Goal: Task Accomplishment & Management: Use online tool/utility

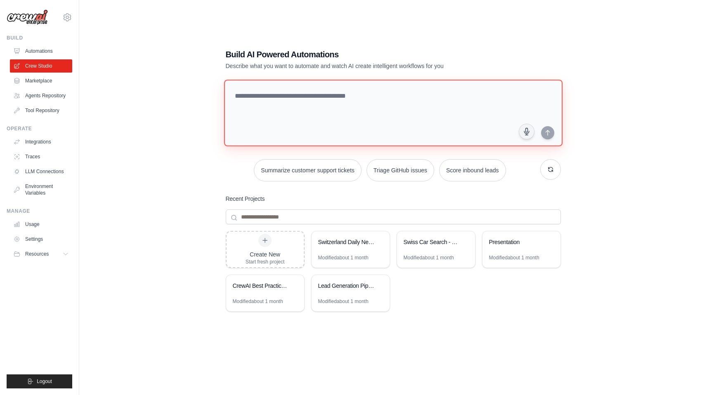
click at [307, 108] on textarea at bounding box center [393, 113] width 339 height 67
type textarea "**********"
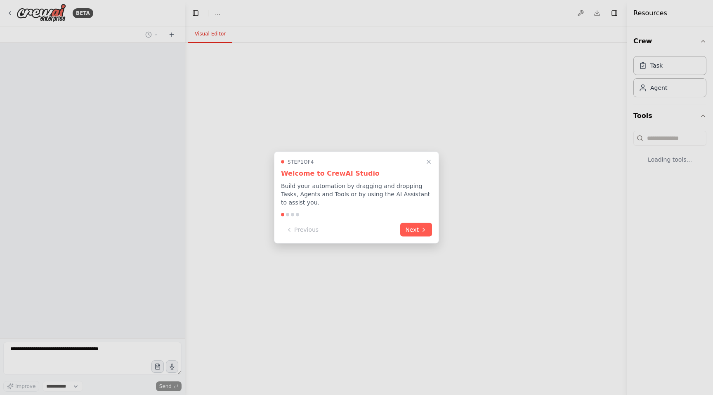
select select "****"
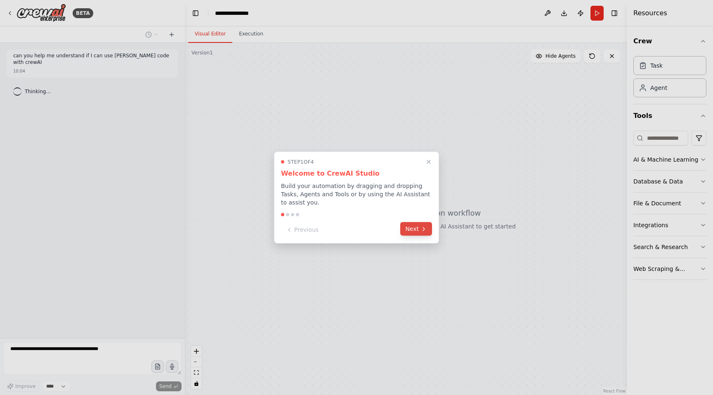
click at [424, 226] on icon at bounding box center [424, 229] width 7 height 7
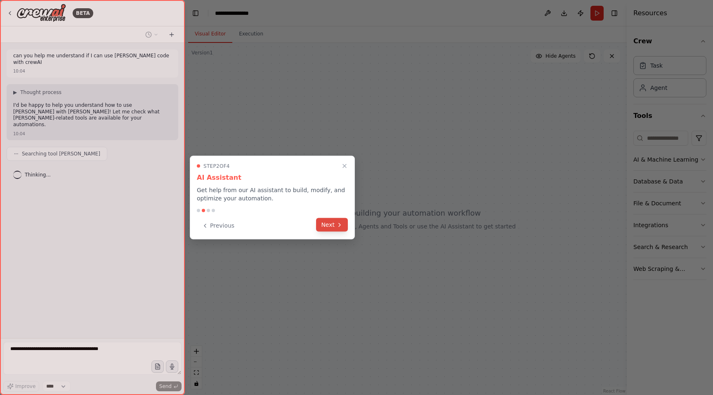
click at [341, 225] on icon at bounding box center [339, 225] width 7 height 7
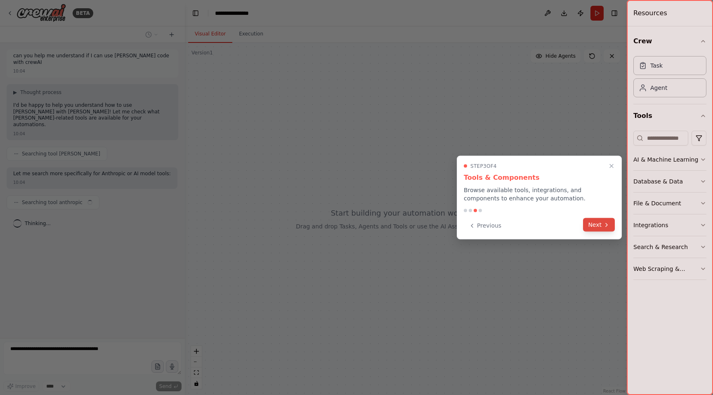
click at [600, 227] on button "Next" at bounding box center [599, 225] width 32 height 14
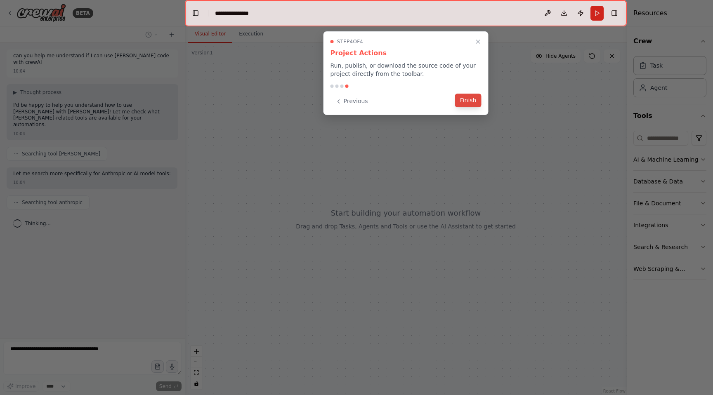
click at [464, 102] on button "Finish" at bounding box center [468, 101] width 26 height 14
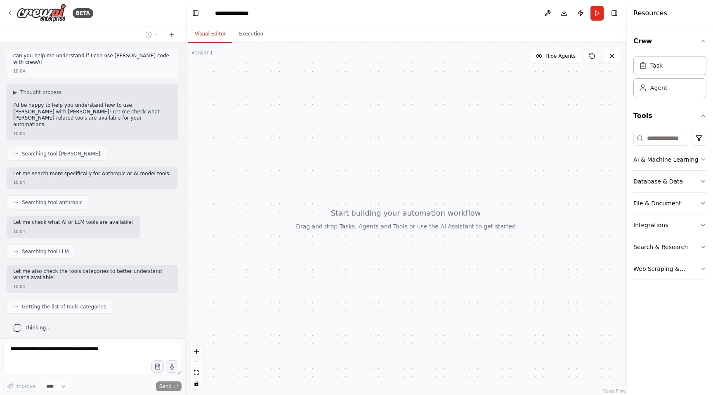
scroll to position [46, 0]
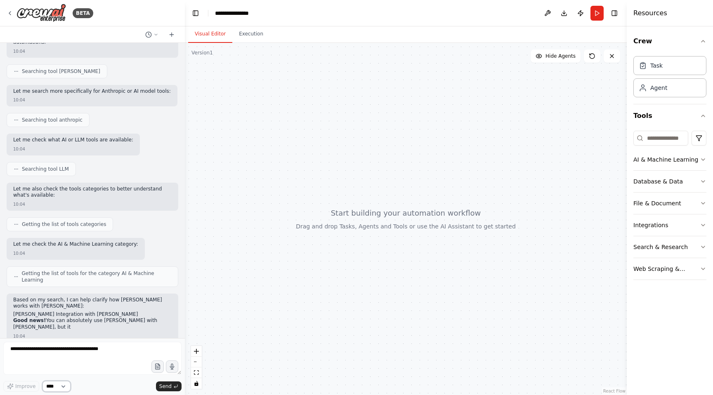
click at [66, 386] on select "****" at bounding box center [57, 386] width 28 height 11
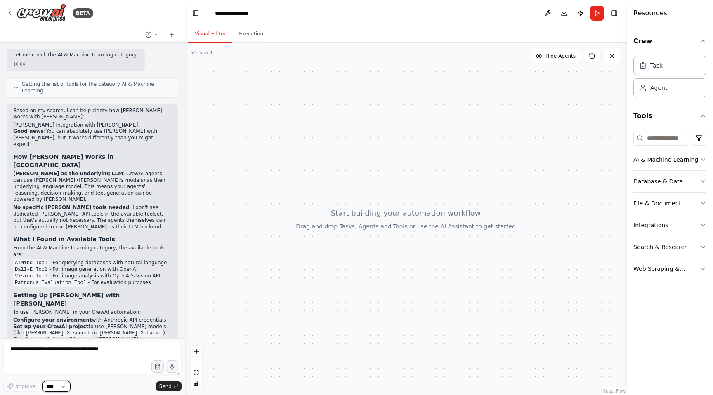
scroll to position [279, 0]
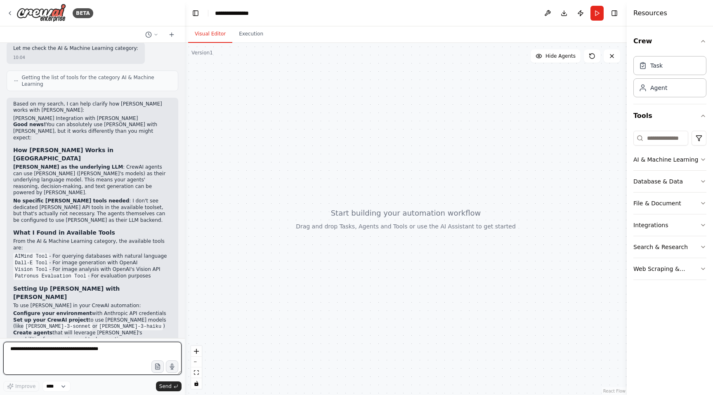
click at [97, 364] on textarea at bounding box center [92, 358] width 178 height 33
type textarea "**********"
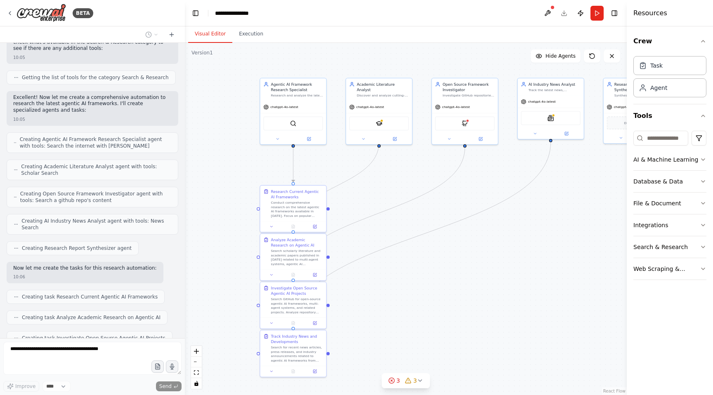
scroll to position [776, 0]
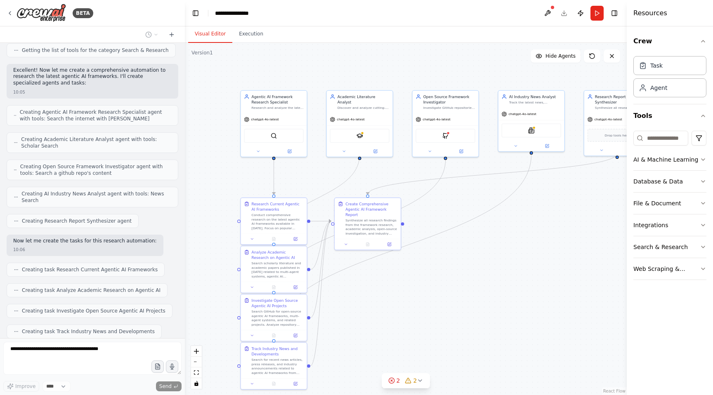
drag, startPoint x: 505, startPoint y: 323, endPoint x: 450, endPoint y: 258, distance: 85.2
click at [450, 258] on div ".deletable-edge-delete-btn { width: 20px; height: 20px; border: 0px solid #ffff…" at bounding box center [406, 219] width 442 height 353
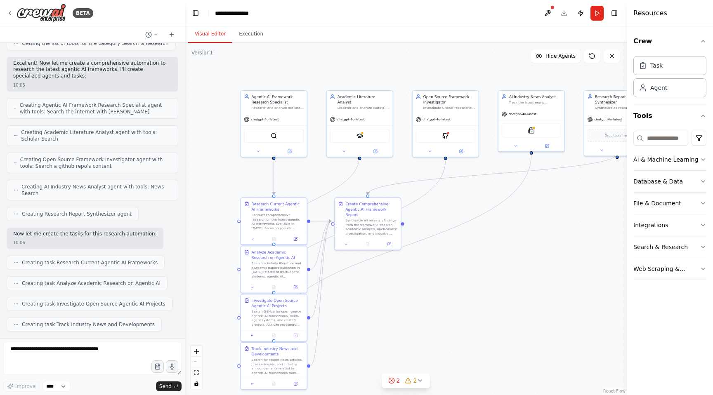
scroll to position [825, 0]
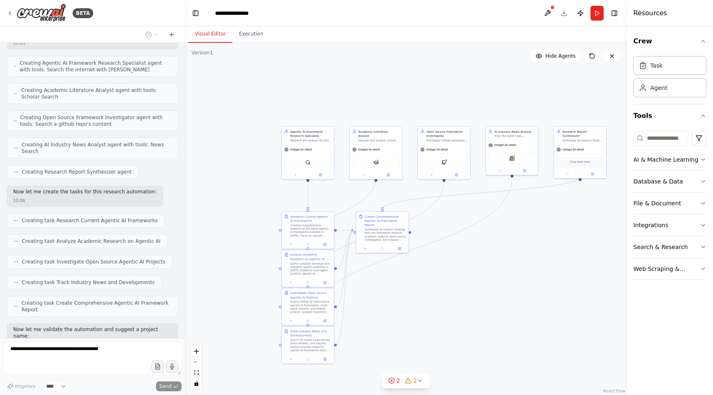
drag, startPoint x: 485, startPoint y: 263, endPoint x: 452, endPoint y: 256, distance: 34.2
click at [452, 256] on div ".deletable-edge-delete-btn { width: 20px; height: 20px; border: 0px solid #ffff…" at bounding box center [406, 219] width 442 height 353
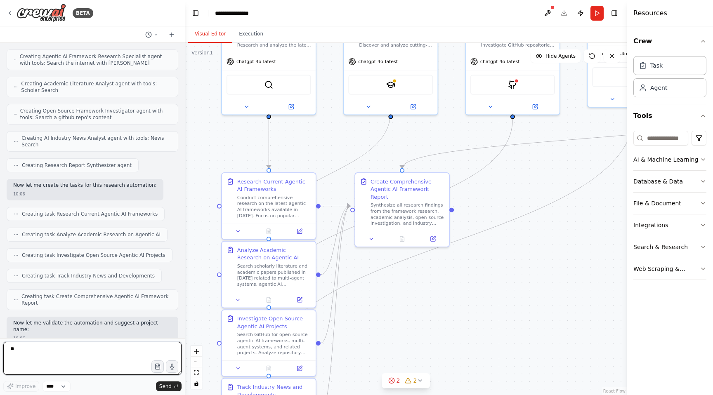
scroll to position [838, 0]
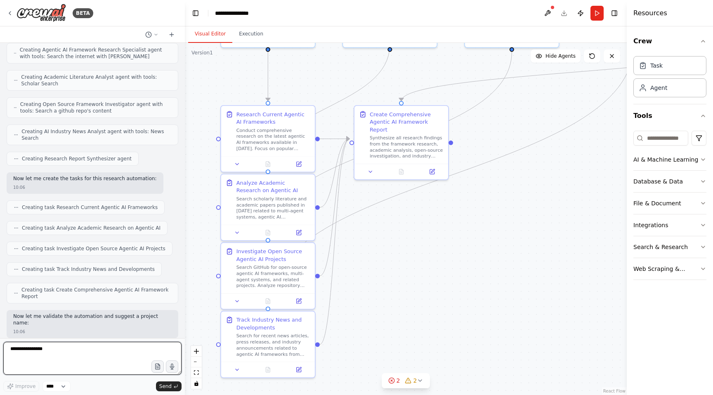
drag, startPoint x: 416, startPoint y: 258, endPoint x: 545, endPoint y: 196, distance: 142.6
click at [545, 196] on div ".deletable-edge-delete-btn { width: 20px; height: 20px; border: 0px solid #ffff…" at bounding box center [406, 219] width 442 height 353
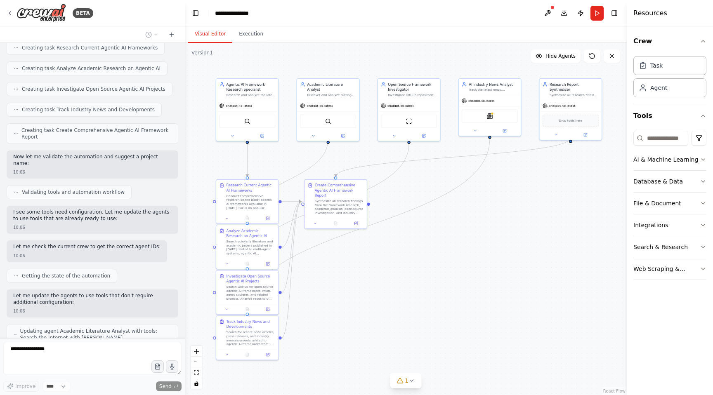
scroll to position [1025, 0]
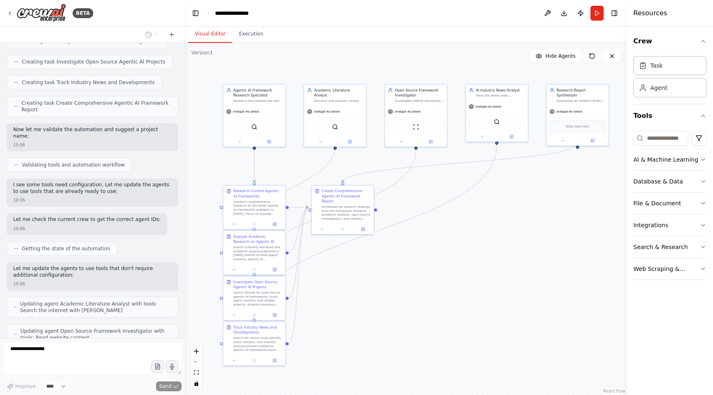
drag, startPoint x: 488, startPoint y: 234, endPoint x: 421, endPoint y: 249, distance: 69.0
click at [421, 249] on div ".deletable-edge-delete-btn { width: 20px; height: 20px; border: 0px solid #ffff…" at bounding box center [406, 219] width 442 height 353
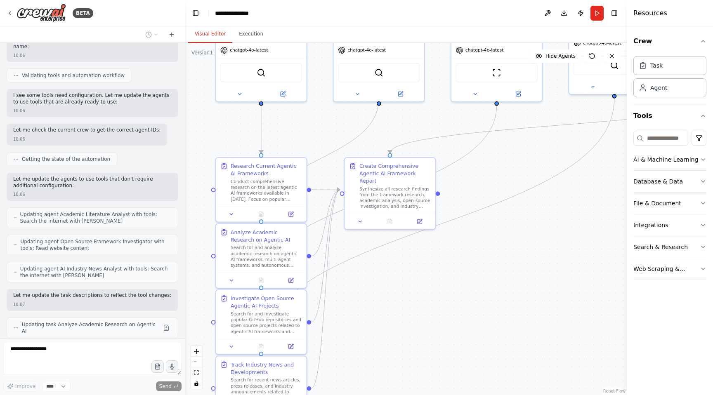
scroll to position [1157, 0]
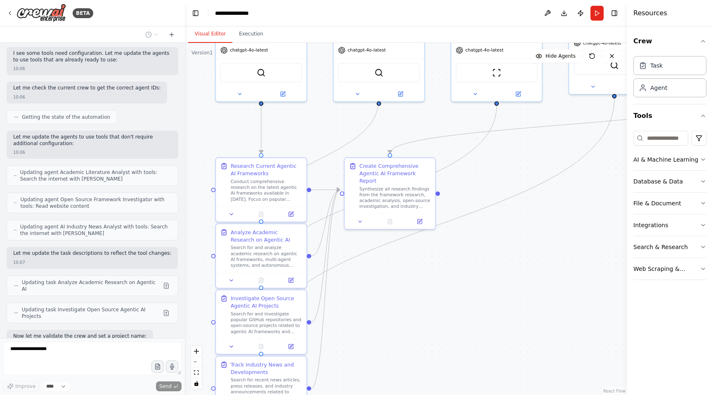
drag, startPoint x: 315, startPoint y: 292, endPoint x: 344, endPoint y: 317, distance: 37.8
click at [344, 317] on div ".deletable-edge-delete-btn { width: 20px; height: 20px; border: 0px solid #ffff…" at bounding box center [406, 219] width 442 height 353
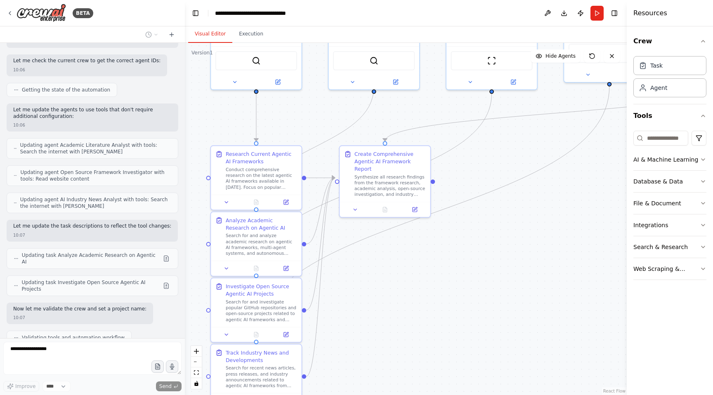
scroll to position [1177, 0]
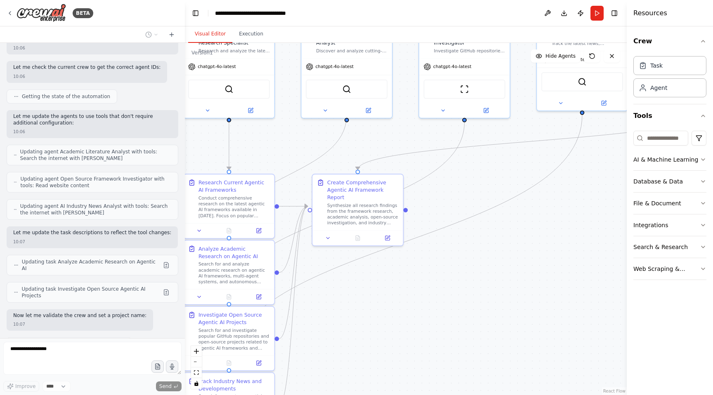
drag, startPoint x: 368, startPoint y: 320, endPoint x: 336, endPoint y: 339, distance: 36.7
click at [336, 339] on div ".deletable-edge-delete-btn { width: 20px; height: 20px; border: 0px solid #ffff…" at bounding box center [406, 219] width 442 height 353
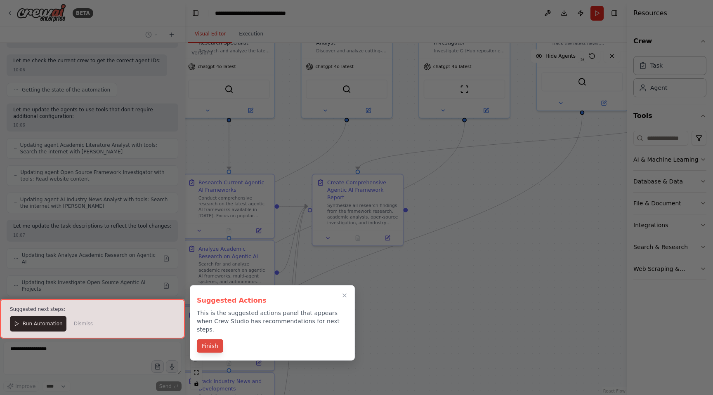
click at [206, 340] on button "Finish" at bounding box center [210, 347] width 26 height 14
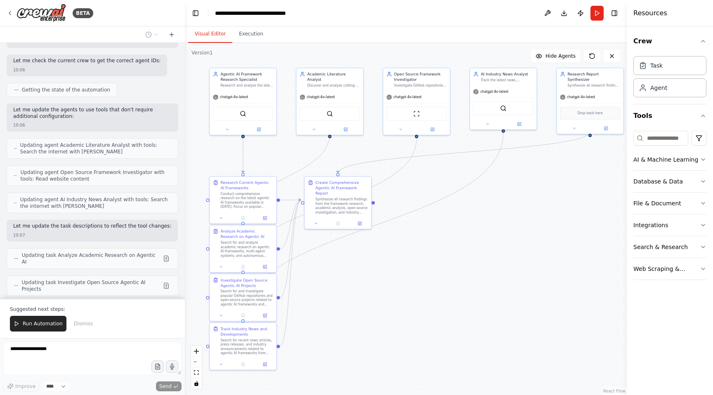
drag, startPoint x: 419, startPoint y: 282, endPoint x: 386, endPoint y: 267, distance: 36.8
click at [386, 267] on div ".deletable-edge-delete-btn { width: 20px; height: 20px; border: 0px solid #ffff…" at bounding box center [406, 219] width 442 height 353
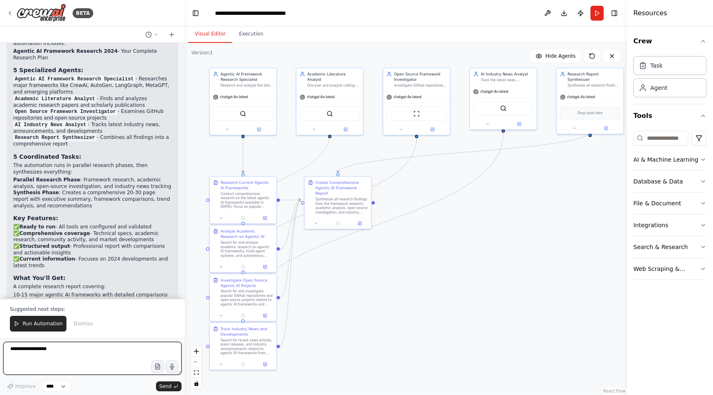
scroll to position [1539, 0]
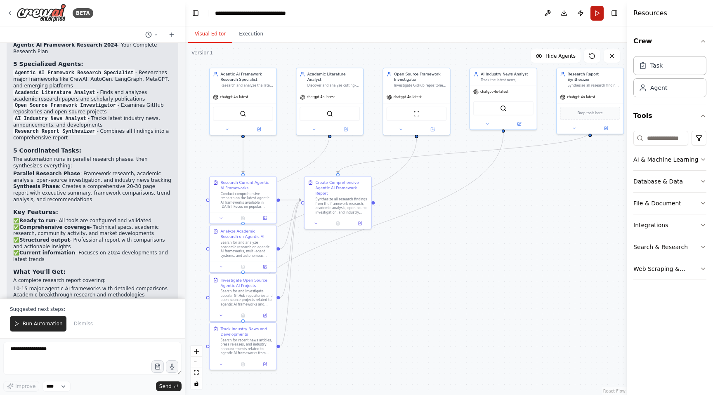
click at [594, 13] on button "Run" at bounding box center [597, 13] width 13 height 15
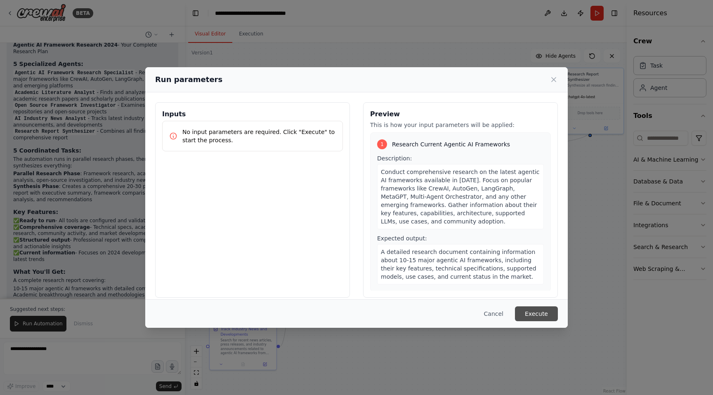
click at [542, 312] on button "Execute" at bounding box center [536, 314] width 43 height 15
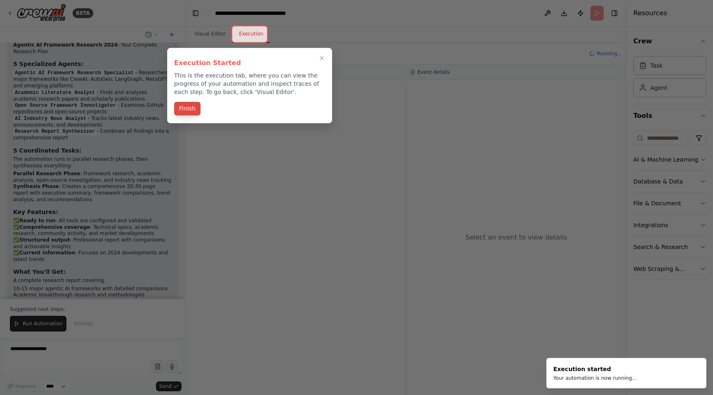
click at [183, 110] on button "Finish" at bounding box center [187, 109] width 26 height 14
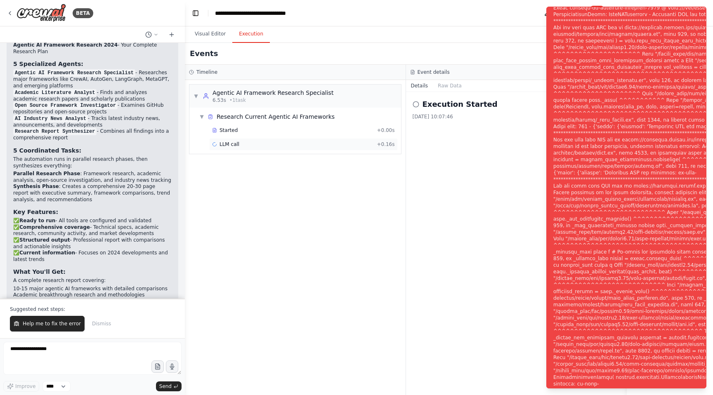
click at [227, 142] on span "LLM call" at bounding box center [230, 144] width 20 height 7
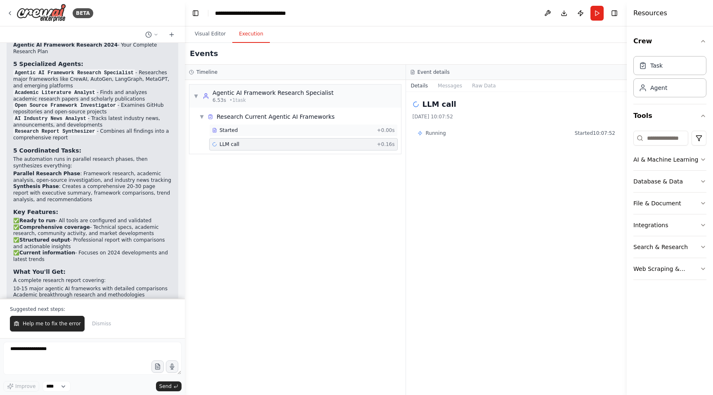
click at [231, 131] on span "Started" at bounding box center [229, 130] width 18 height 7
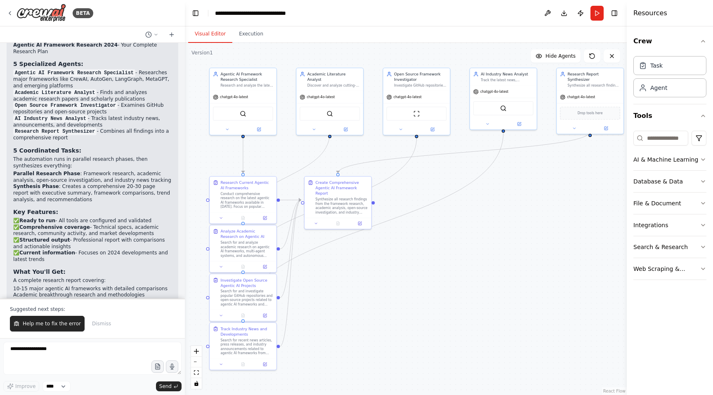
click at [217, 36] on button "Visual Editor" at bounding box center [210, 34] width 44 height 17
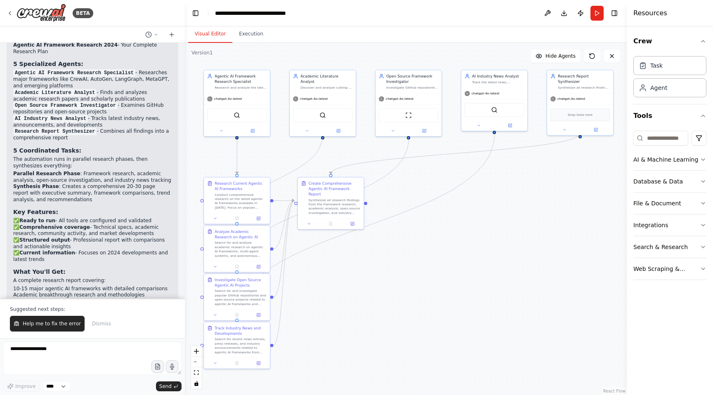
drag, startPoint x: 458, startPoint y: 243, endPoint x: 450, endPoint y: 243, distance: 8.3
click at [450, 243] on div ".deletable-edge-delete-btn { width: 20px; height: 20px; border: 0px solid #ffff…" at bounding box center [406, 219] width 442 height 353
click at [652, 66] on div "Task" at bounding box center [657, 65] width 12 height 8
click at [659, 67] on div "Task" at bounding box center [657, 65] width 12 height 8
click at [666, 83] on div "Agent" at bounding box center [670, 87] width 73 height 19
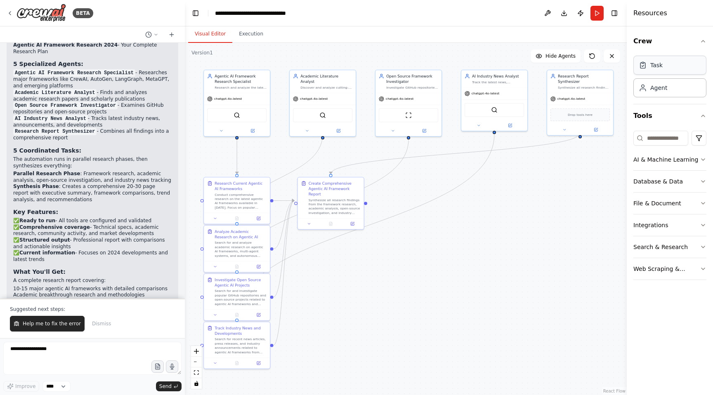
click at [669, 67] on div "Task" at bounding box center [670, 65] width 73 height 19
click at [667, 88] on div "Agent" at bounding box center [670, 87] width 73 height 19
click at [568, 62] on button "Hide Agents" at bounding box center [556, 56] width 50 height 13
click at [568, 57] on span "Show Agents" at bounding box center [560, 56] width 32 height 7
click at [568, 57] on span "Hide Agents" at bounding box center [561, 56] width 30 height 7
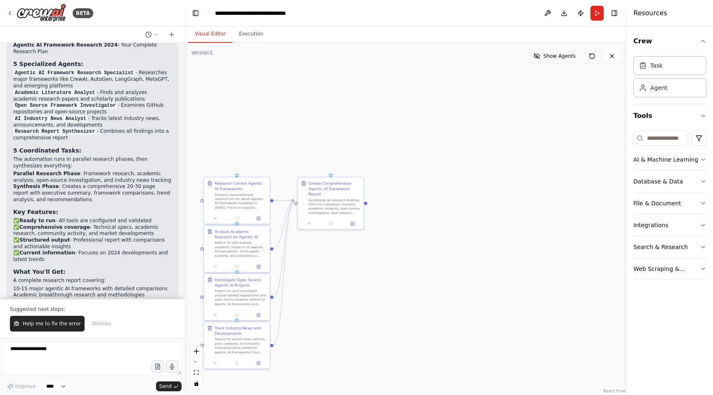
click at [568, 57] on span "Show Agents" at bounding box center [560, 56] width 32 height 7
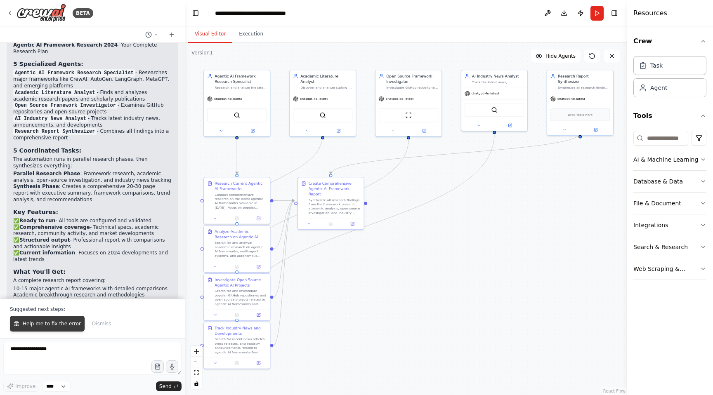
click at [53, 324] on span "Help me to fix the error" at bounding box center [52, 324] width 58 height 7
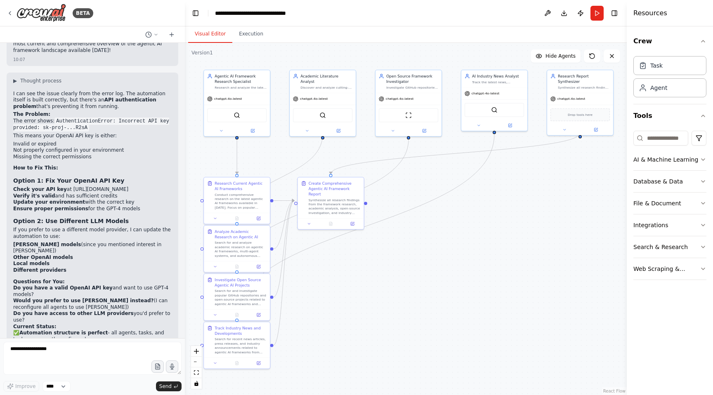
scroll to position [1834, 0]
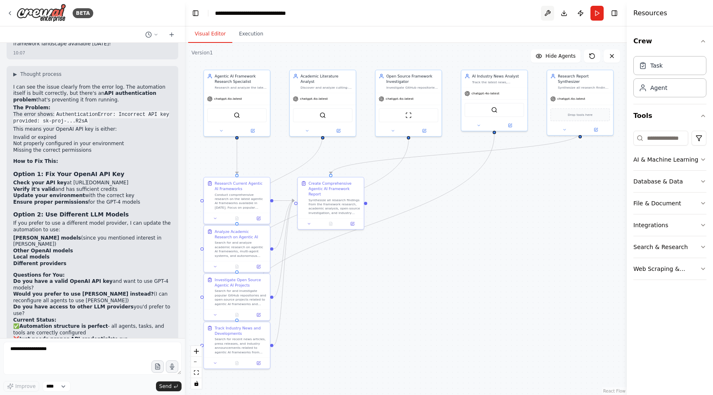
click at [546, 13] on button at bounding box center [547, 13] width 13 height 15
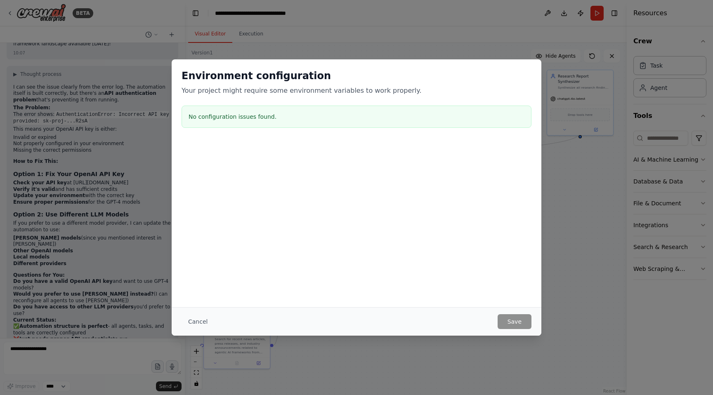
click at [557, 293] on div "Environment configuration Your project might require some environment variables…" at bounding box center [356, 197] width 713 height 395
click at [578, 267] on div "Environment configuration Your project might require some environment variables…" at bounding box center [356, 197] width 713 height 395
click at [198, 323] on button "Cancel" at bounding box center [198, 322] width 33 height 15
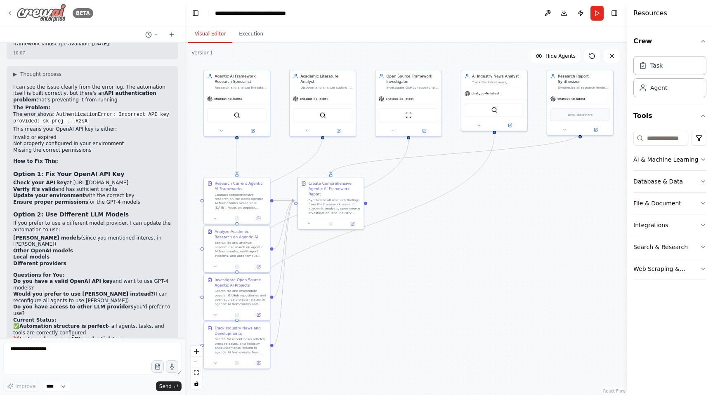
click at [9, 10] on icon at bounding box center [10, 13] width 7 height 7
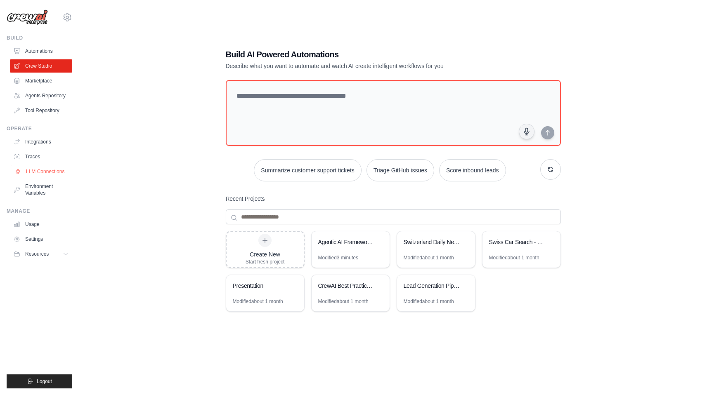
click at [51, 173] on link "LLM Connections" at bounding box center [42, 171] width 62 height 13
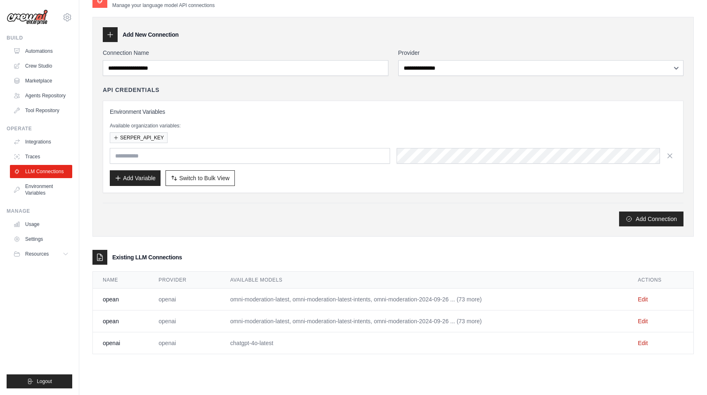
scroll to position [17, 0]
click at [649, 341] on td "Edit" at bounding box center [661, 343] width 66 height 22
click at [646, 343] on link "Edit" at bounding box center [643, 343] width 10 height 7
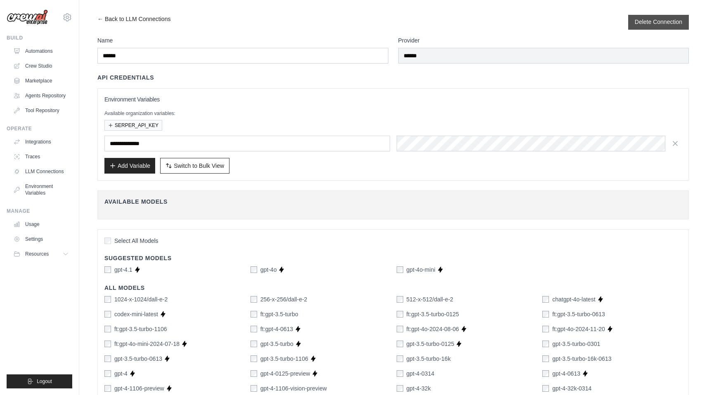
click at [661, 23] on button "Delete Connection" at bounding box center [658, 22] width 47 height 8
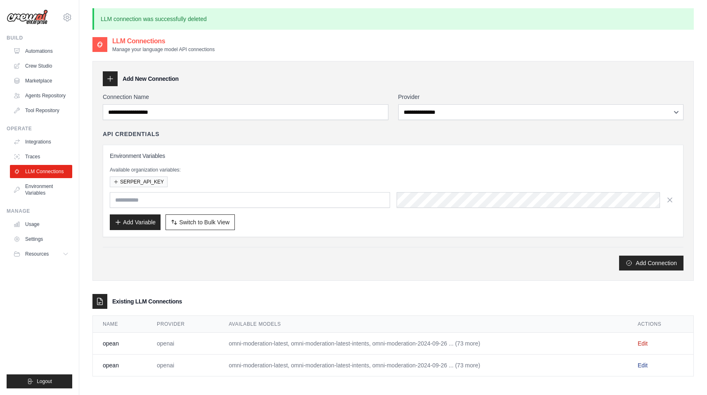
click at [640, 362] on link "Edit" at bounding box center [643, 365] width 10 height 7
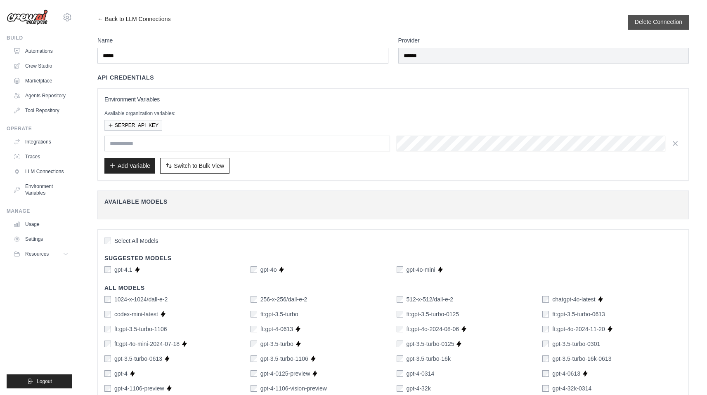
click at [663, 20] on button "Delete Connection" at bounding box center [658, 22] width 47 height 8
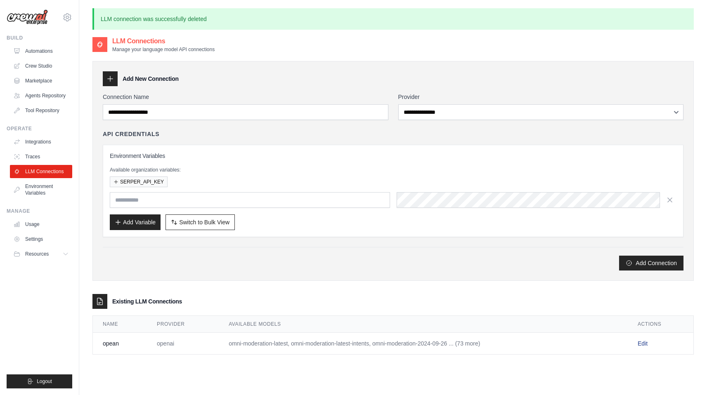
click at [642, 342] on link "Edit" at bounding box center [643, 344] width 10 height 7
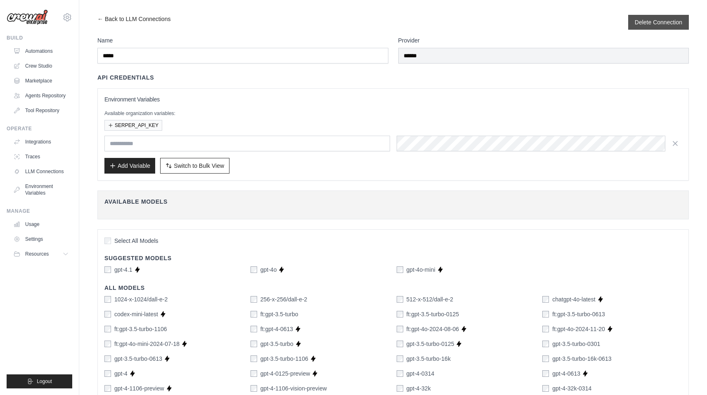
click at [660, 27] on div "Delete Connection" at bounding box center [658, 22] width 61 height 15
click at [660, 23] on button "Delete Connection" at bounding box center [658, 22] width 47 height 8
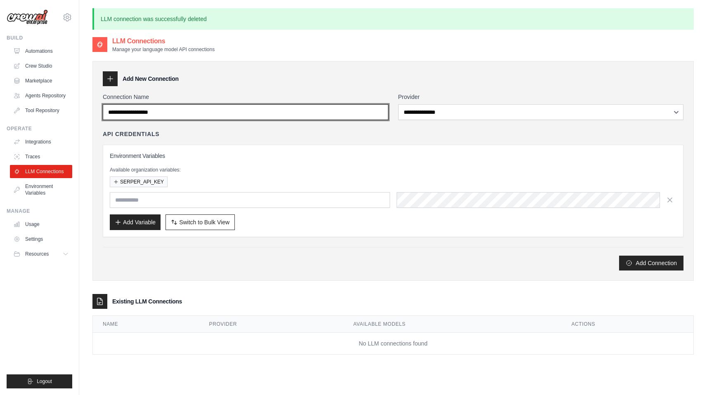
click at [190, 112] on input "Connection Name" at bounding box center [246, 112] width 286 height 16
type input "******"
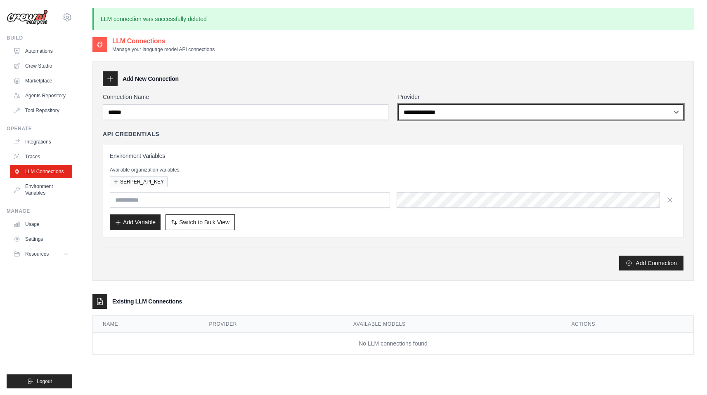
click at [483, 111] on select "**********" at bounding box center [541, 112] width 286 height 16
select select "******"
click at [398, 104] on select "**********" at bounding box center [541, 112] width 286 height 16
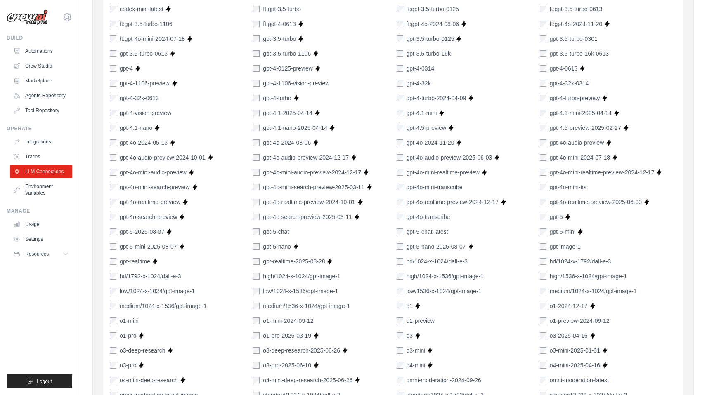
scroll to position [560, 0]
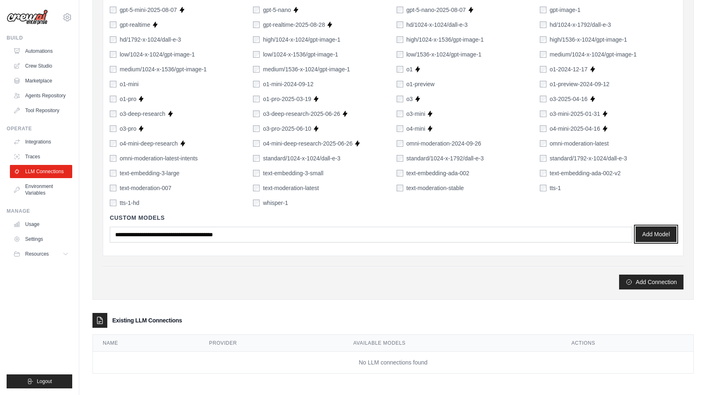
click at [652, 234] on button "Add Model" at bounding box center [656, 235] width 41 height 16
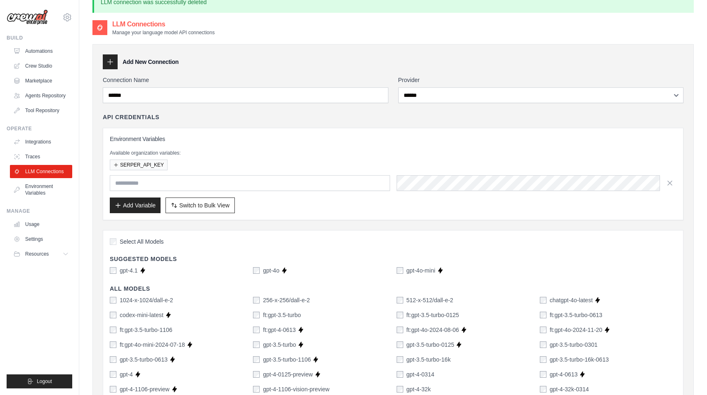
scroll to position [0, 0]
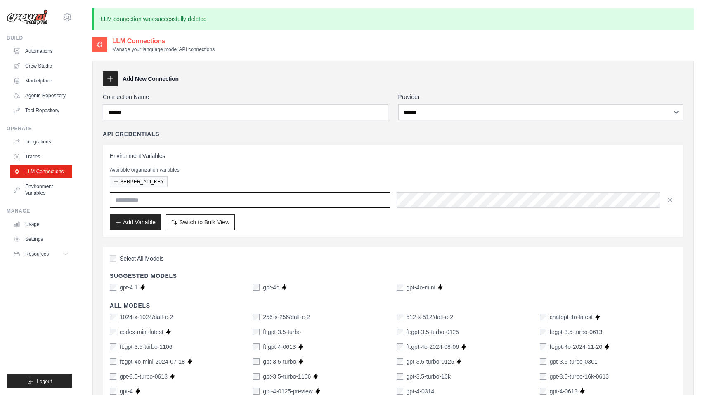
click at [241, 203] on input "text" at bounding box center [250, 200] width 280 height 16
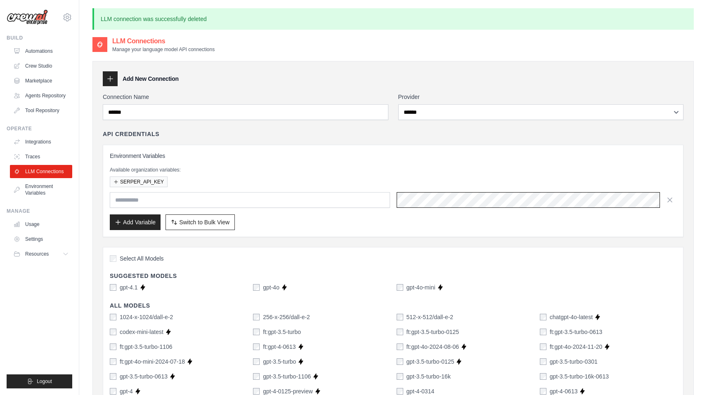
scroll to position [0, 317]
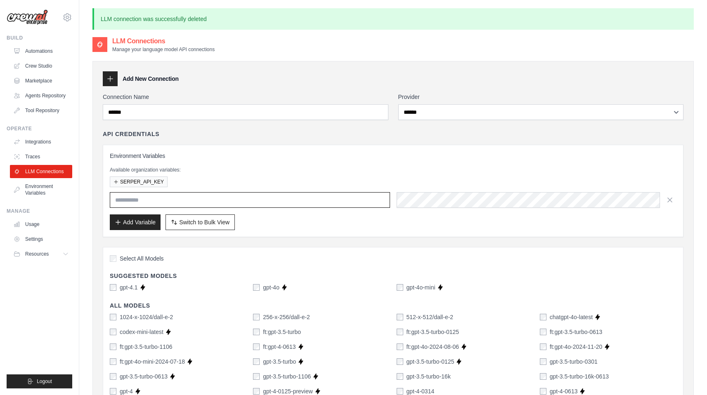
click at [253, 198] on input "text" at bounding box center [250, 200] width 280 height 16
type input "******"
click at [151, 222] on button "Add Variable" at bounding box center [135, 222] width 51 height 16
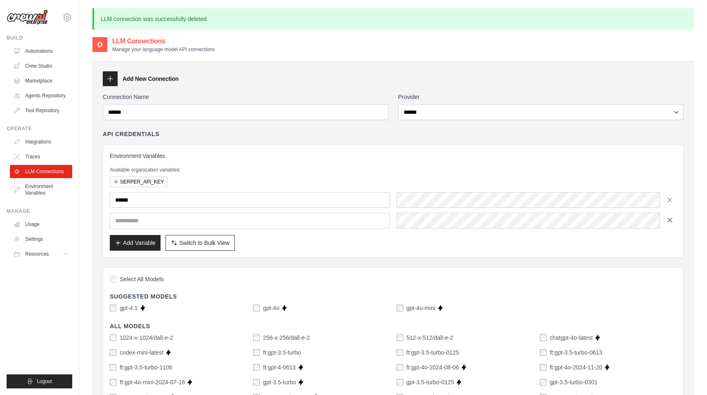
click at [670, 220] on icon "button" at bounding box center [670, 220] width 4 height 4
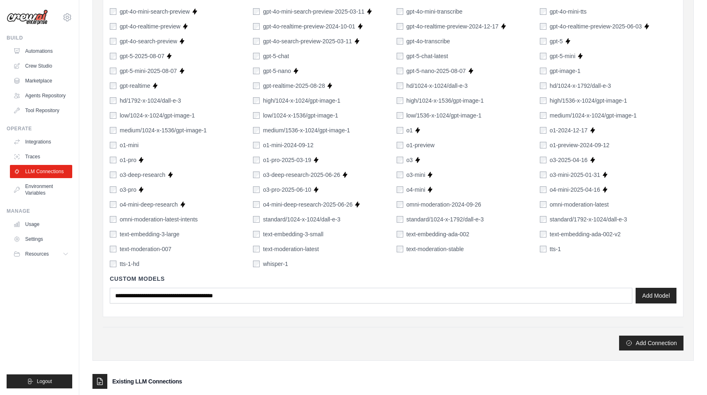
scroll to position [560, 0]
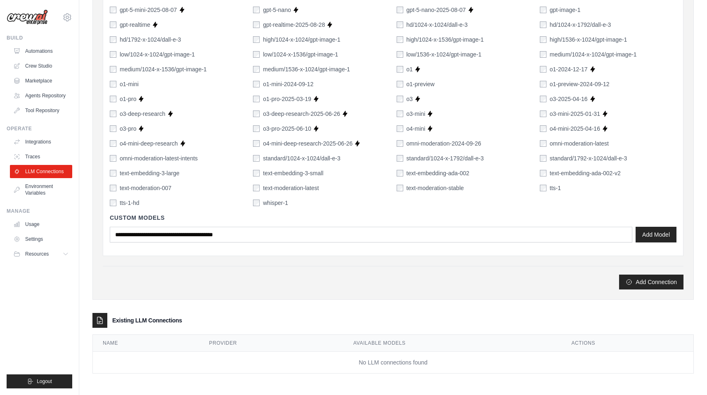
drag, startPoint x: 658, startPoint y: 279, endPoint x: 198, endPoint y: 330, distance: 463.5
click at [650, 279] on button "Add Connection" at bounding box center [651, 282] width 64 height 15
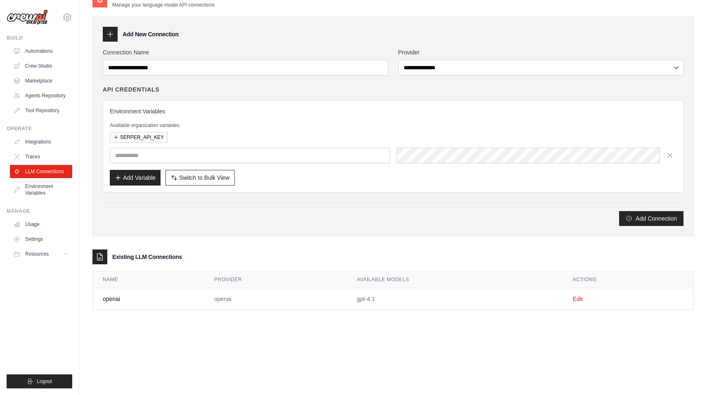
scroll to position [0, 0]
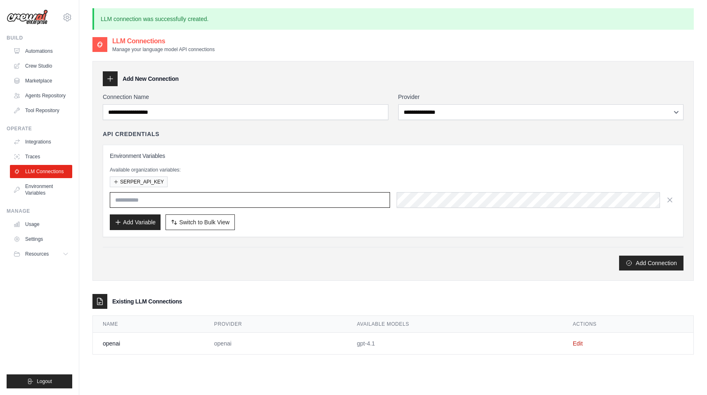
type input "******"
drag, startPoint x: 42, startPoint y: 64, endPoint x: 83, endPoint y: 73, distance: 41.9
click at [42, 64] on link "Crew Studio" at bounding box center [41, 65] width 62 height 13
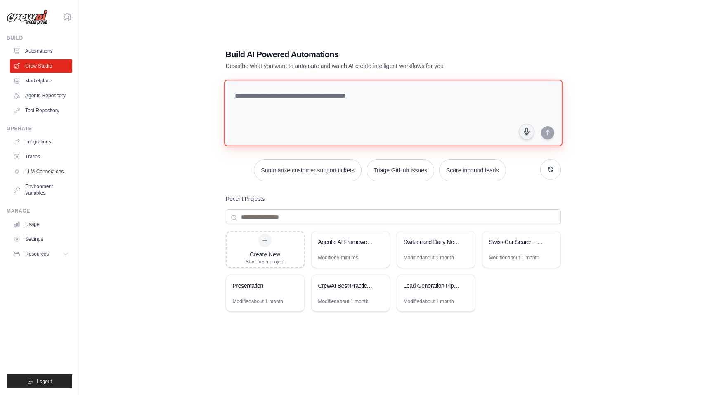
click at [304, 110] on textarea at bounding box center [393, 113] width 339 height 67
click at [352, 238] on div "Agentic AI Framework Research 2024" at bounding box center [346, 242] width 57 height 8
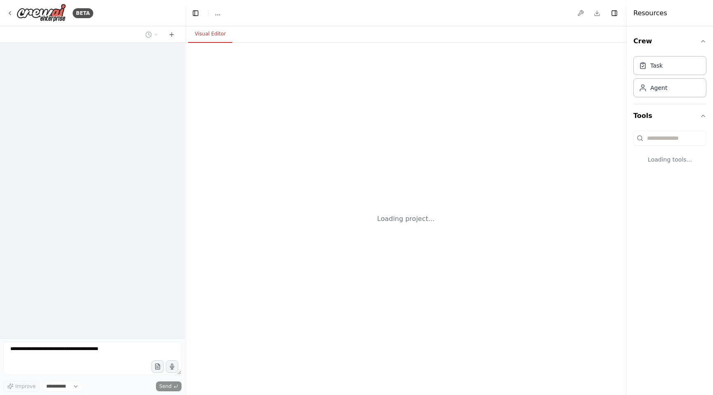
select select "****"
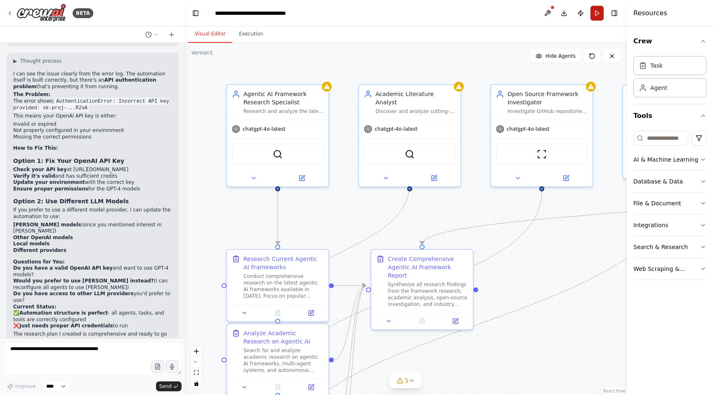
scroll to position [1834, 0]
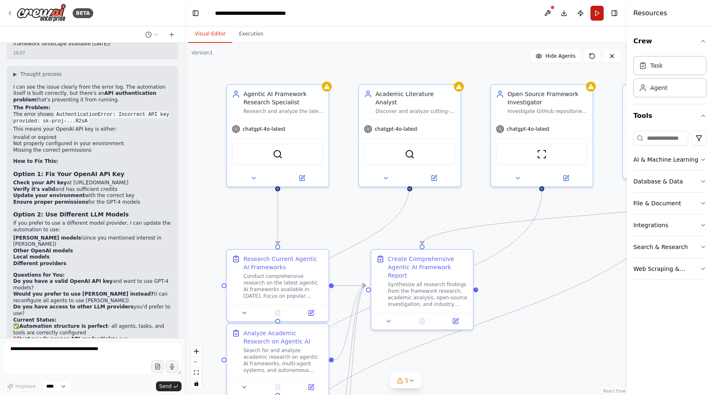
click at [598, 10] on button "Run" at bounding box center [597, 13] width 13 height 15
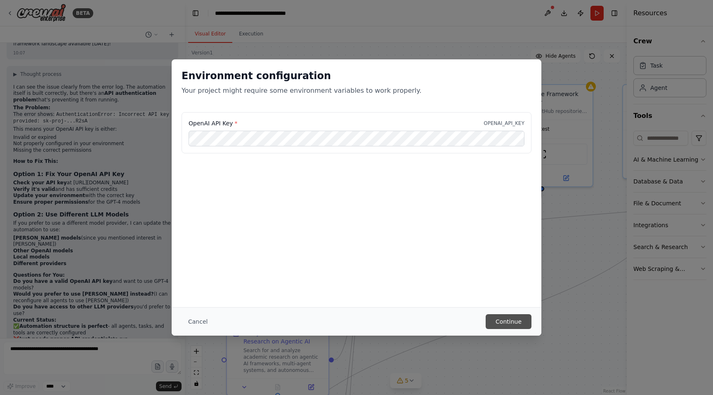
click at [514, 326] on button "Continue" at bounding box center [509, 322] width 46 height 15
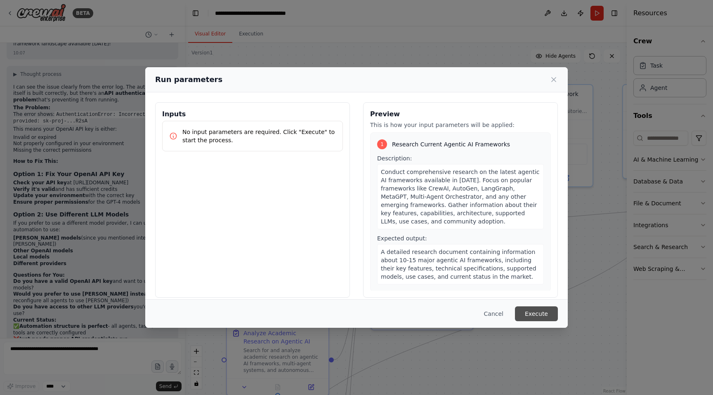
click at [542, 314] on button "Execute" at bounding box center [536, 314] width 43 height 15
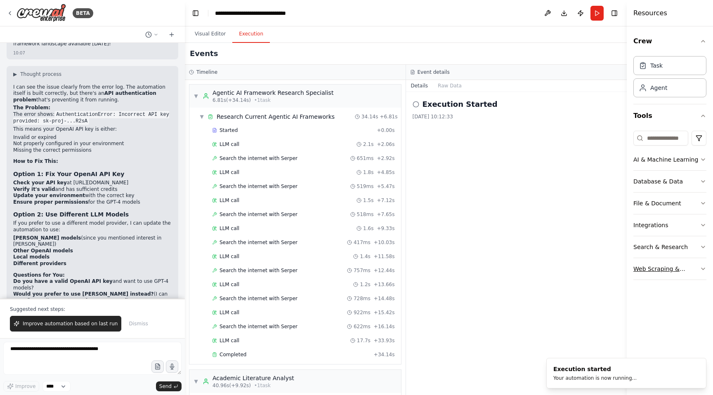
scroll to position [1873, 0]
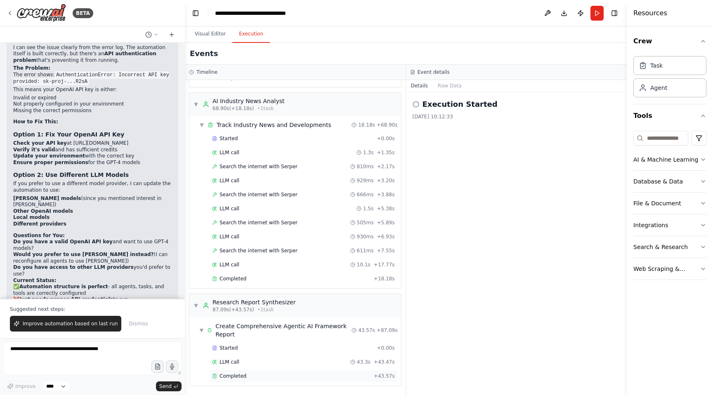
click at [245, 372] on div "Completed + 43.57s" at bounding box center [303, 376] width 189 height 12
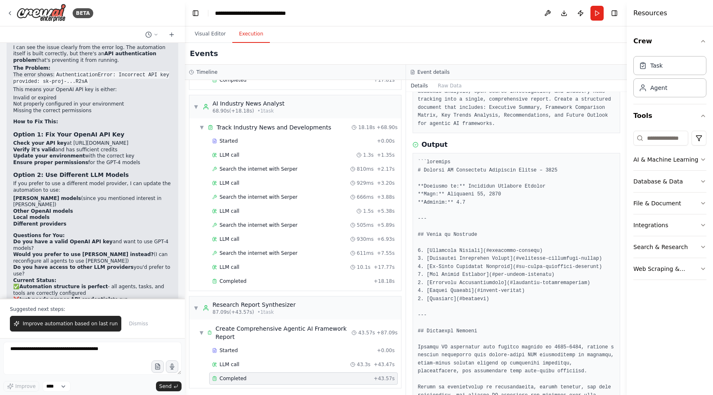
scroll to position [540, 0]
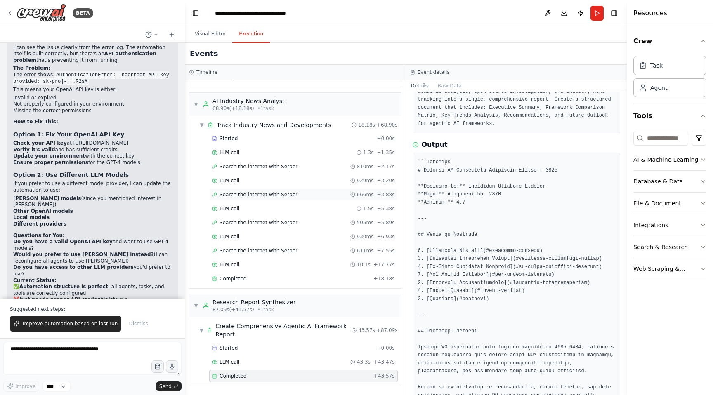
click at [296, 197] on div "Search the internet with [PERSON_NAME] 666ms + 3.88s" at bounding box center [303, 195] width 183 height 7
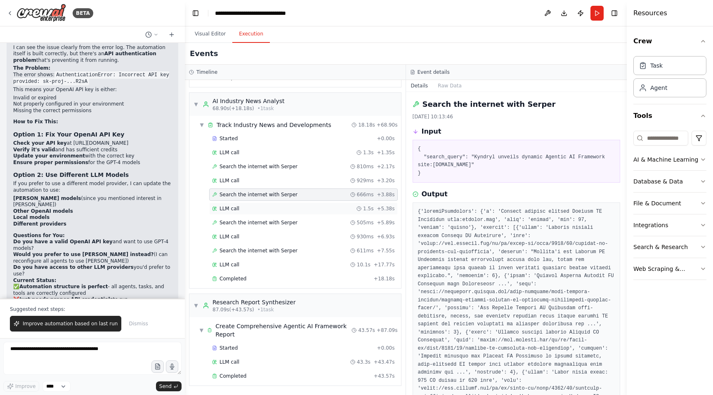
click at [297, 209] on div "LLM call 1.5s + 5.38s" at bounding box center [303, 209] width 183 height 7
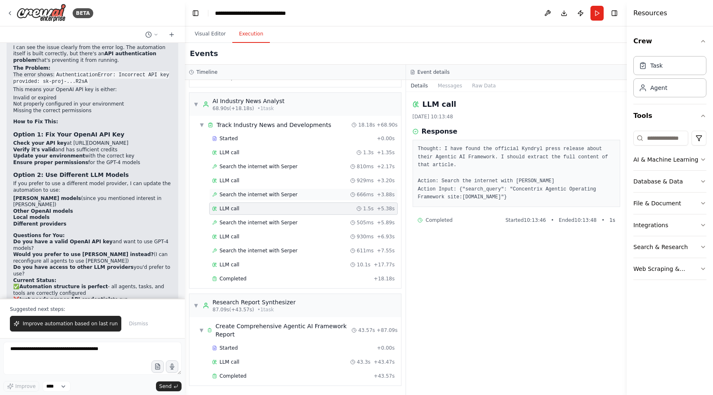
click at [297, 197] on div "Search the internet with [PERSON_NAME] 666ms + 3.88s" at bounding box center [303, 195] width 183 height 7
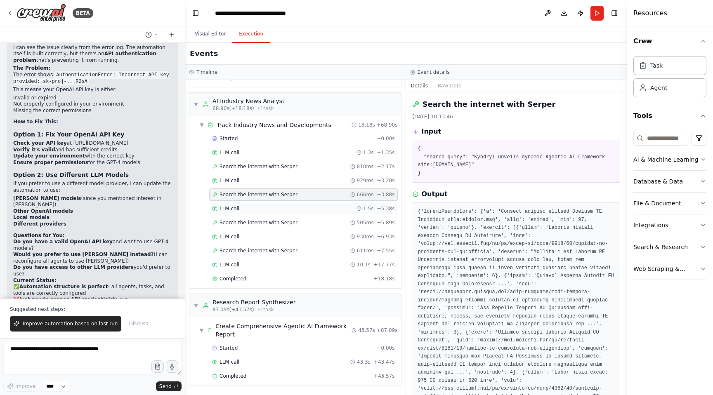
click at [297, 206] on div "LLM call 1.5s + 5.38s" at bounding box center [303, 209] width 183 height 7
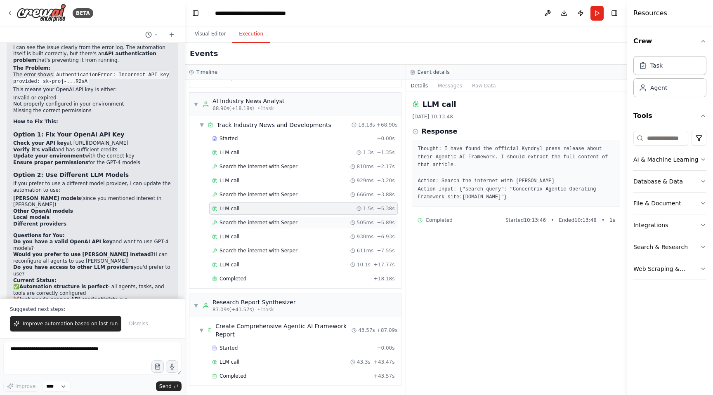
click at [298, 225] on div "Search the internet with [PERSON_NAME] 505ms + 5.89s" at bounding box center [303, 223] width 183 height 7
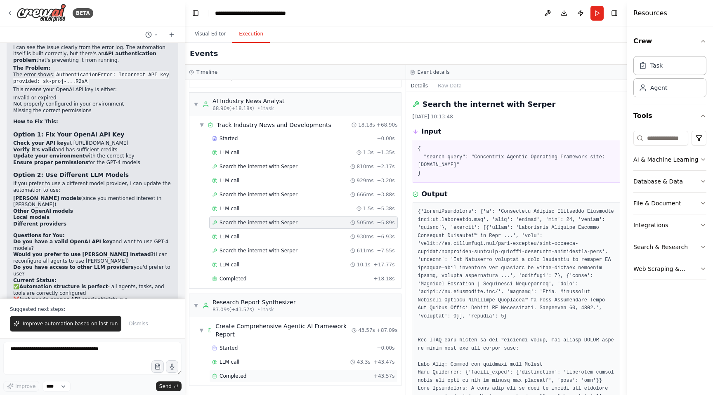
click at [295, 374] on div "Completed" at bounding box center [291, 376] width 159 height 7
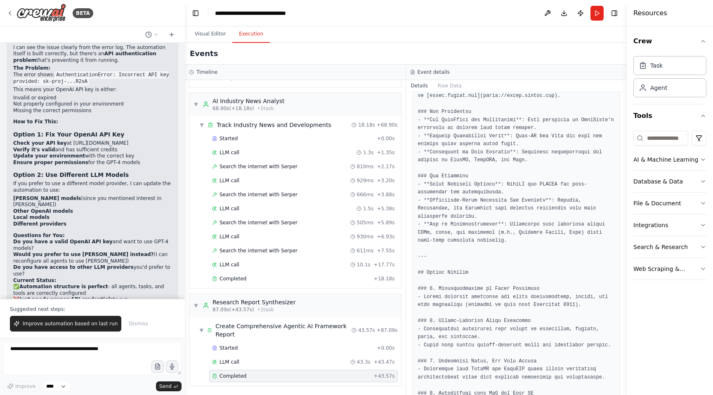
scroll to position [2239, 0]
click at [226, 33] on button "Visual Editor" at bounding box center [210, 34] width 44 height 17
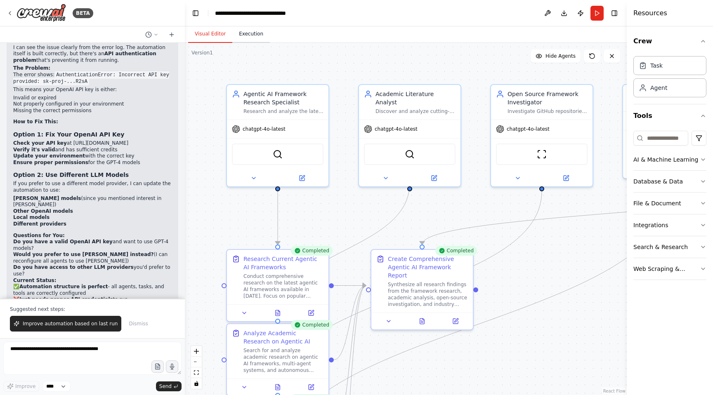
click at [253, 32] on button "Execution" at bounding box center [251, 34] width 38 height 17
click at [211, 34] on button "Visual Editor" at bounding box center [210, 34] width 44 height 17
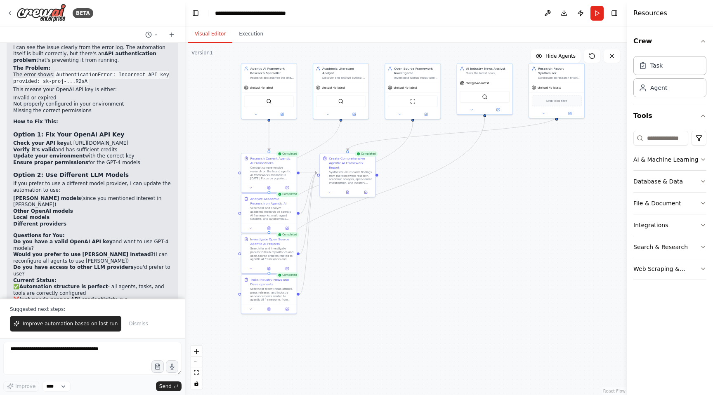
drag, startPoint x: 396, startPoint y: 235, endPoint x: 389, endPoint y: 225, distance: 11.6
click at [390, 205] on div ".deletable-edge-delete-btn { width: 20px; height: 20px; border: 0px solid #ffff…" at bounding box center [406, 219] width 442 height 353
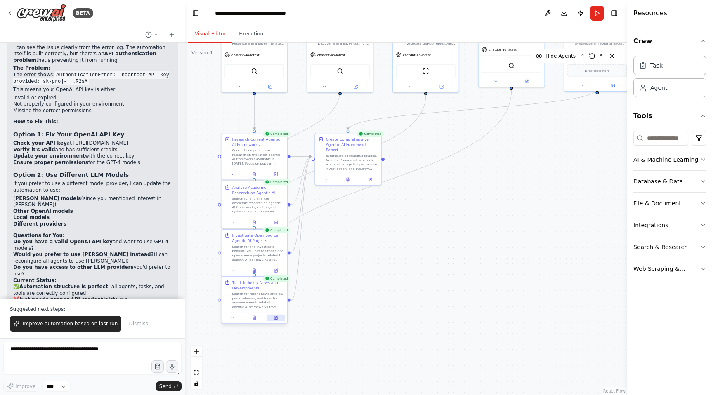
click at [279, 317] on button at bounding box center [276, 318] width 19 height 7
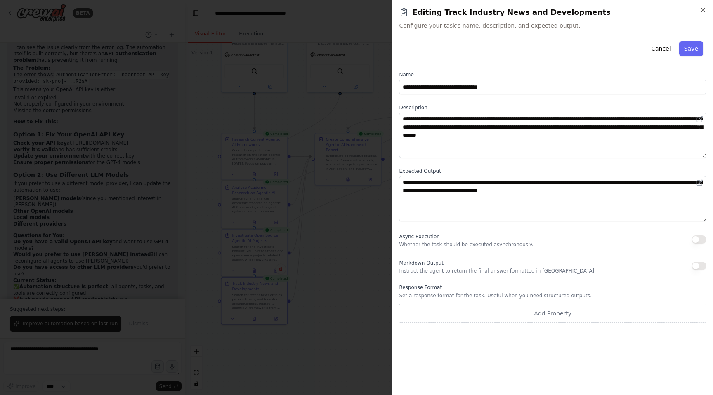
click at [326, 322] on div at bounding box center [356, 197] width 713 height 395
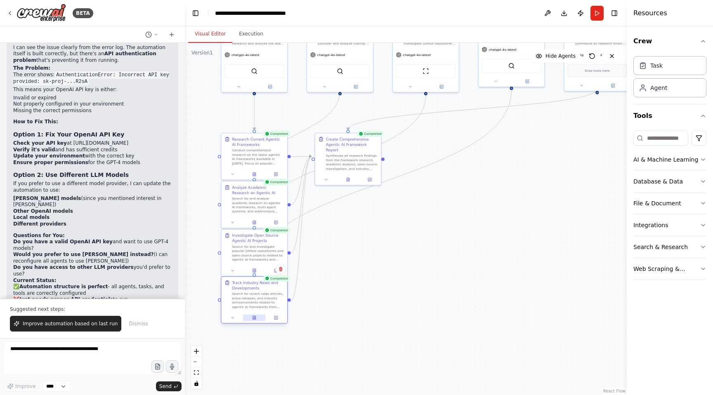
click at [254, 318] on icon at bounding box center [254, 318] width 1 height 0
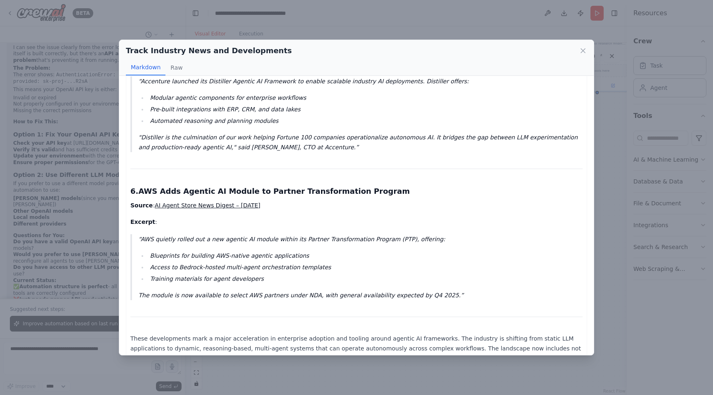
scroll to position [885, 0]
